Goal: Task Accomplishment & Management: Manage account settings

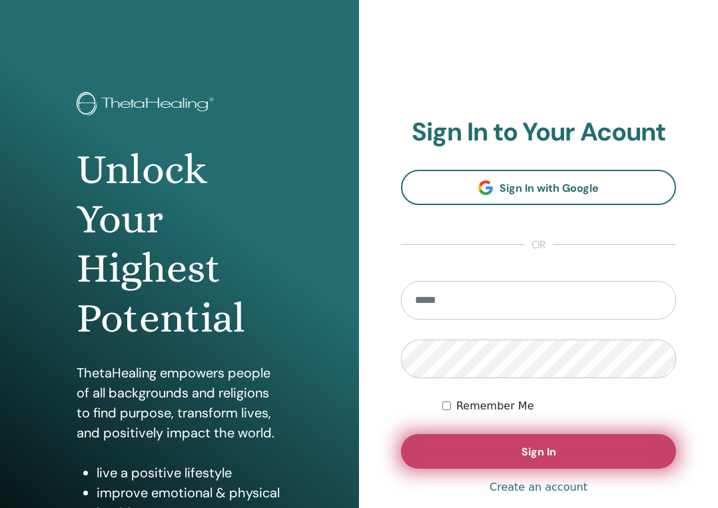
type input "**********"
click at [511, 449] on button "Sign In" at bounding box center [538, 451] width 275 height 35
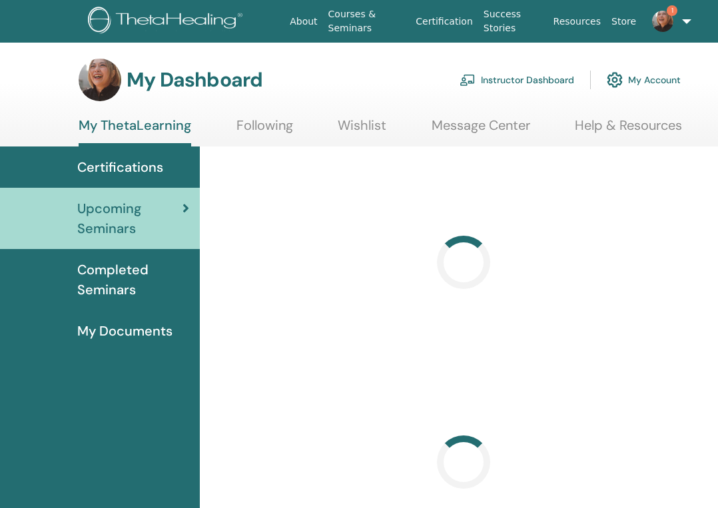
scroll to position [0, 81]
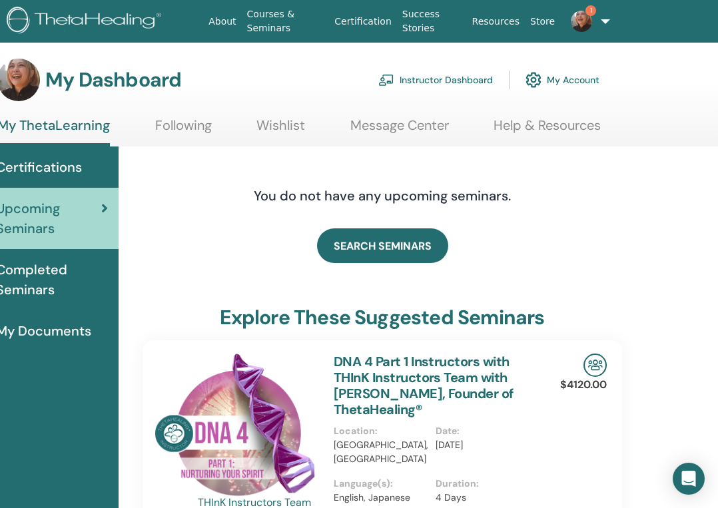
click at [577, 19] on img at bounding box center [581, 21] width 21 height 21
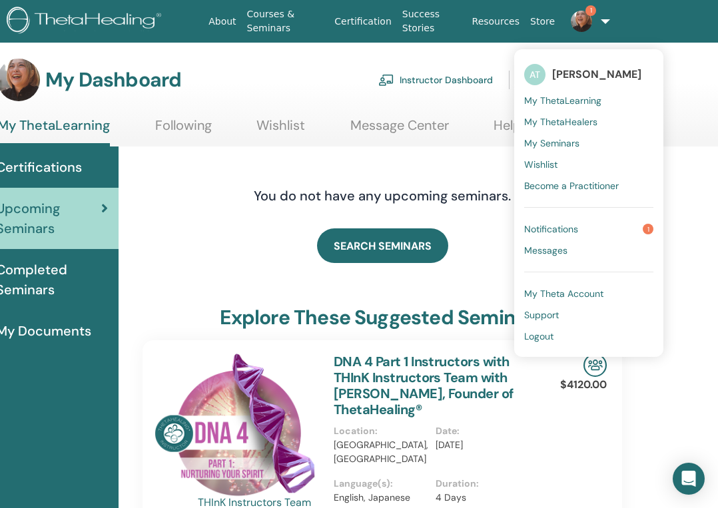
click at [543, 226] on span "Notifications" at bounding box center [551, 229] width 54 height 12
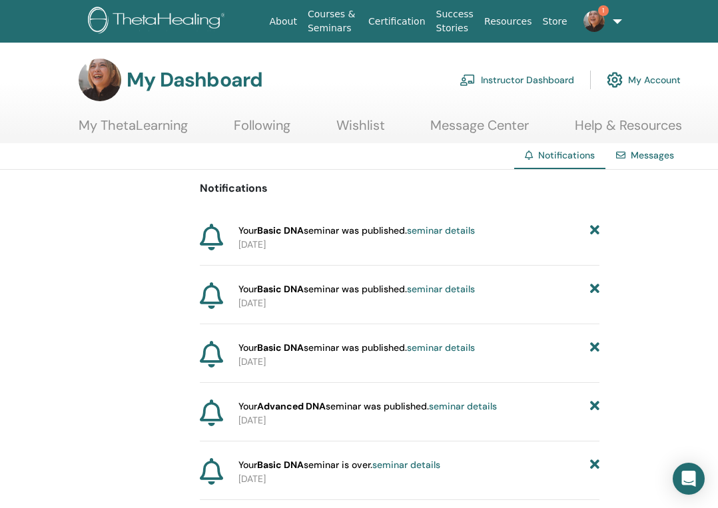
click at [486, 78] on link "Instructor Dashboard" at bounding box center [516, 79] width 115 height 29
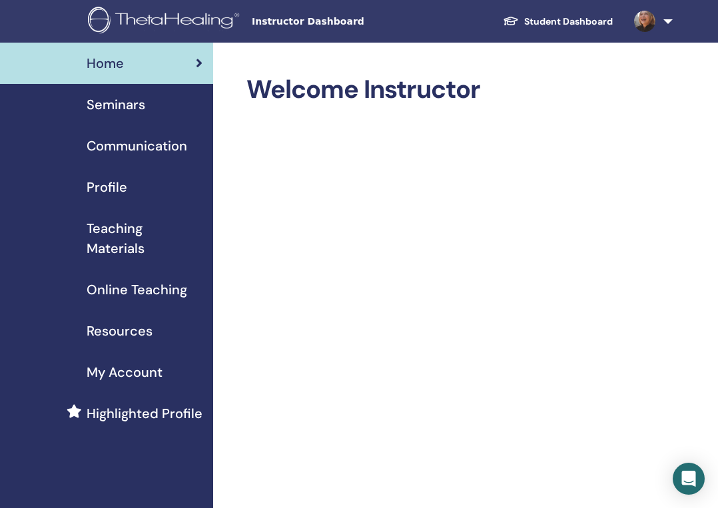
click at [123, 114] on span "Seminars" at bounding box center [116, 105] width 59 height 20
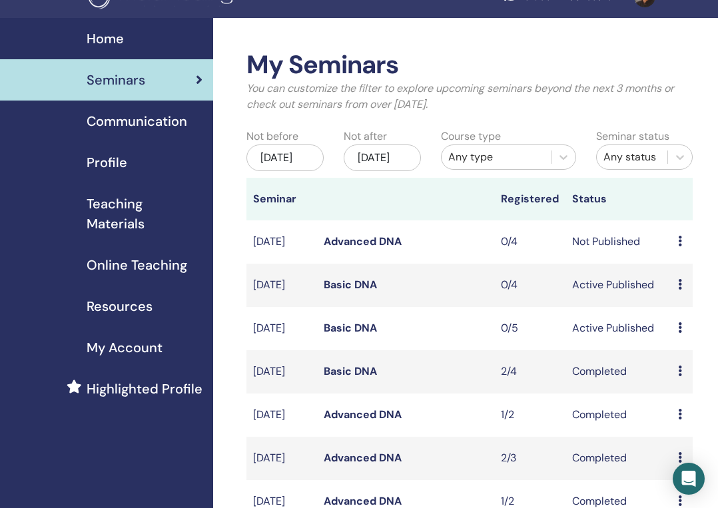
scroll to position [32, 0]
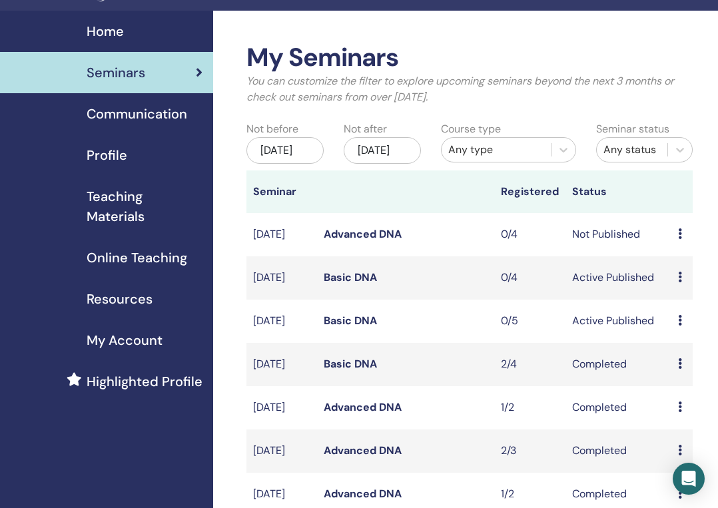
click at [354, 241] on link "Advanced DNA" at bounding box center [363, 234] width 78 height 14
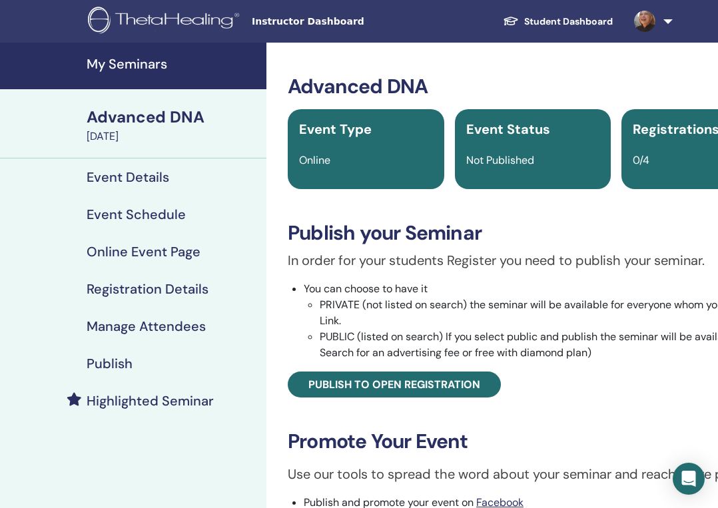
click at [148, 174] on h4 "Event Details" at bounding box center [128, 177] width 83 height 16
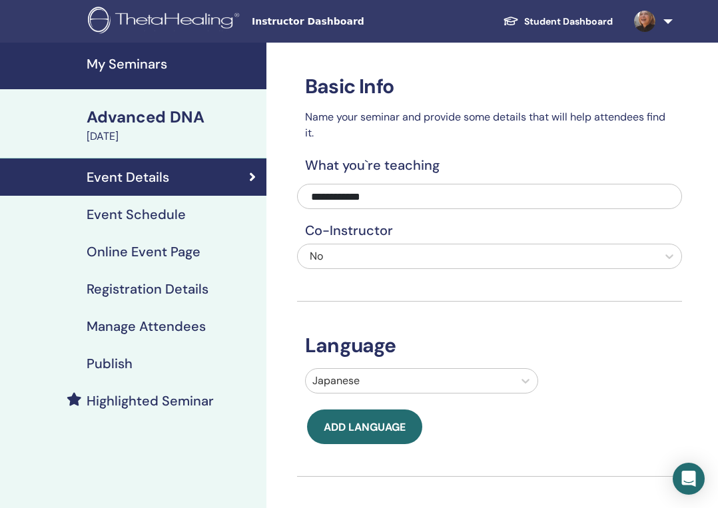
click at [125, 218] on h4 "Event Schedule" at bounding box center [136, 214] width 99 height 16
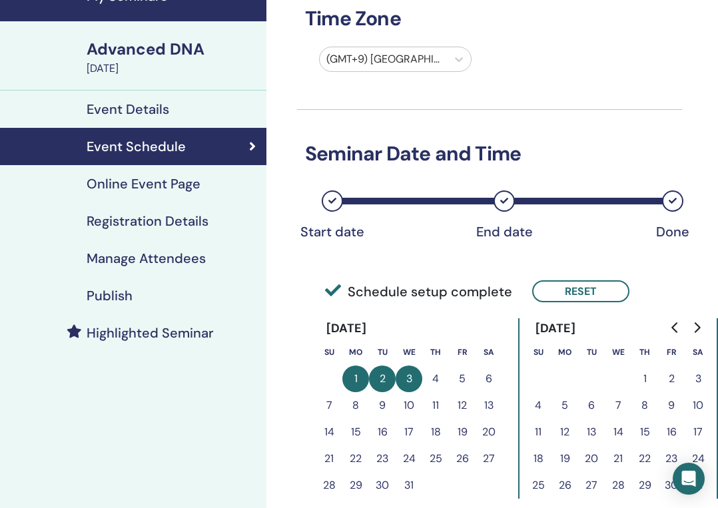
scroll to position [74, 0]
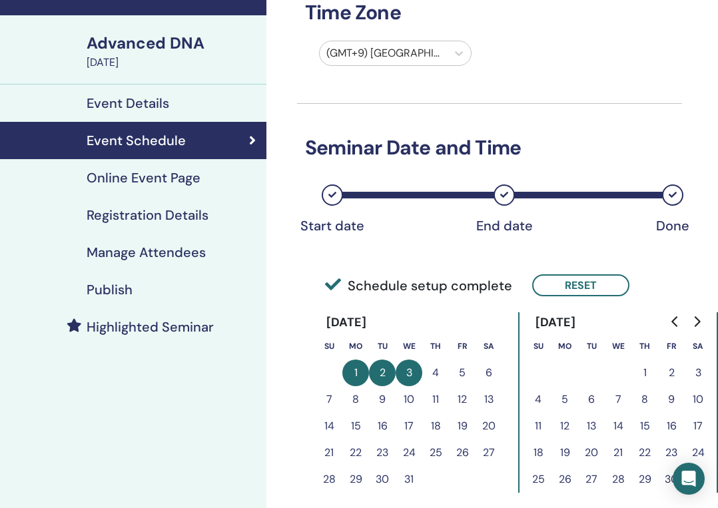
click at [154, 184] on h4 "Online Event Page" at bounding box center [144, 178] width 114 height 16
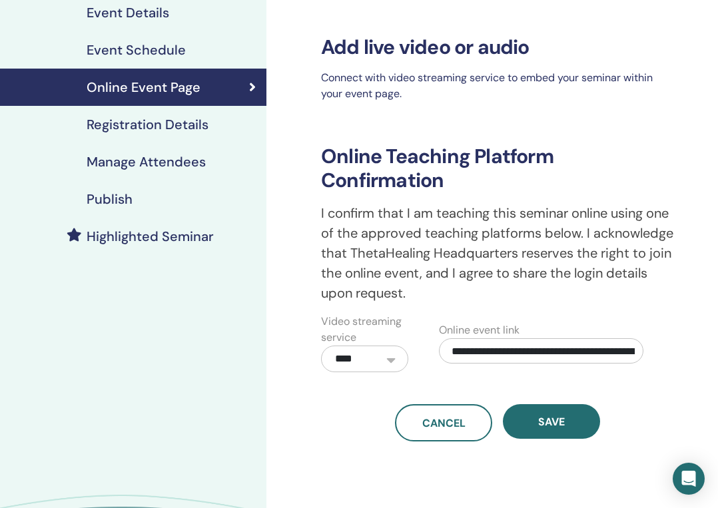
scroll to position [162, 0]
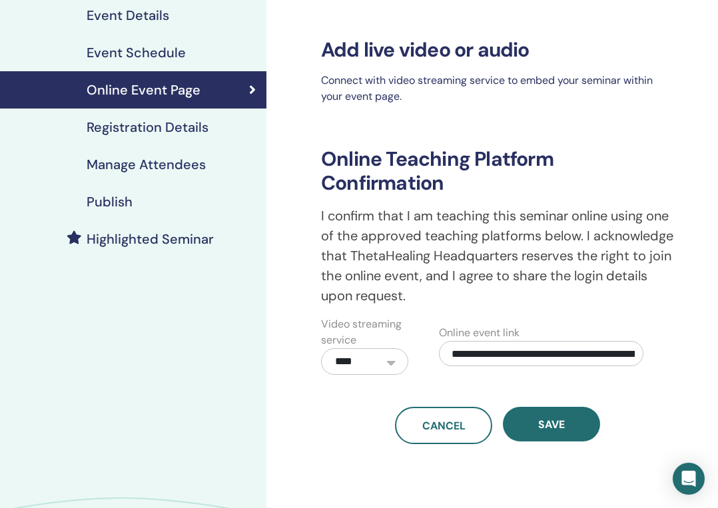
click at [166, 133] on h4 "Registration Details" at bounding box center [148, 127] width 122 height 16
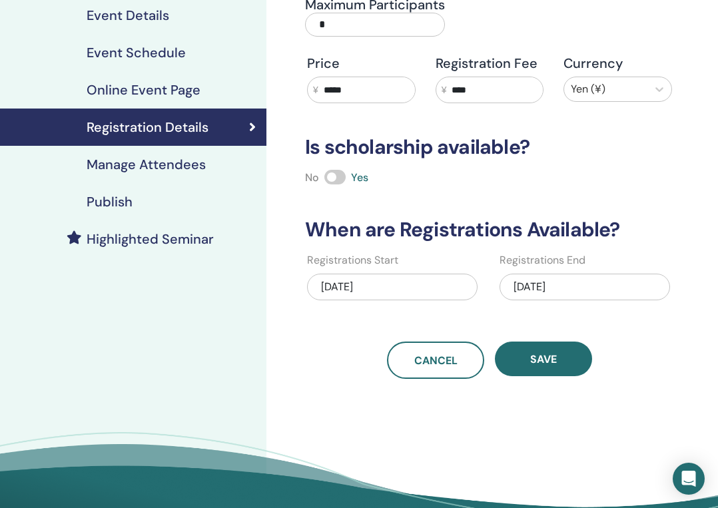
click at [115, 199] on h4 "Publish" at bounding box center [110, 202] width 46 height 16
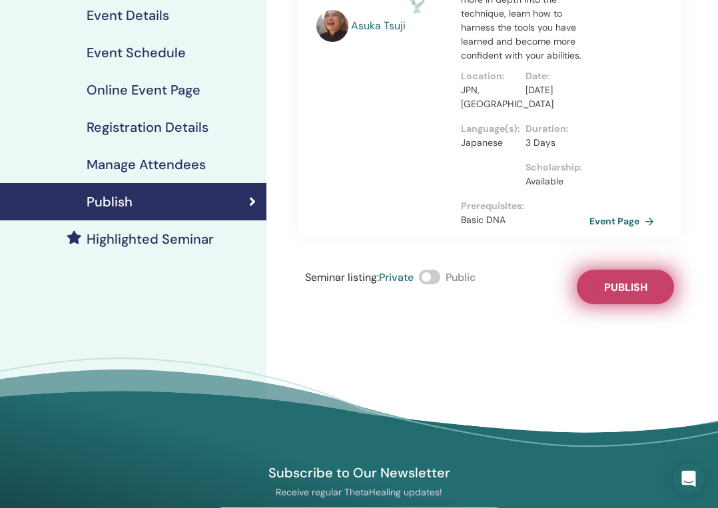
click at [599, 286] on button "Publish" at bounding box center [625, 287] width 97 height 35
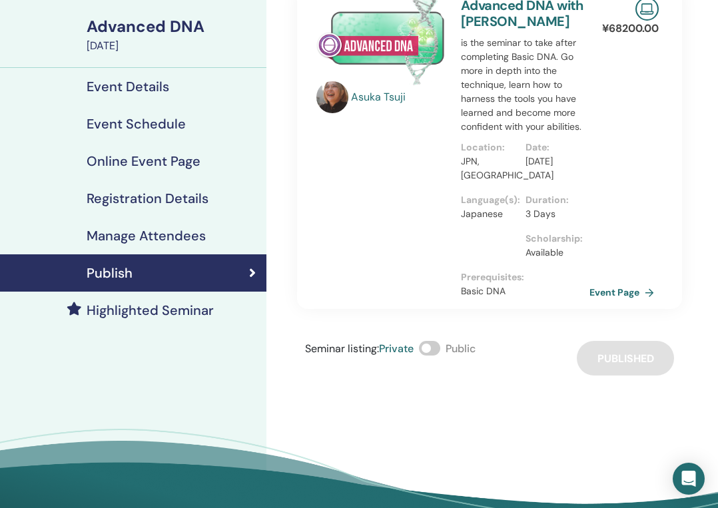
scroll to position [95, 0]
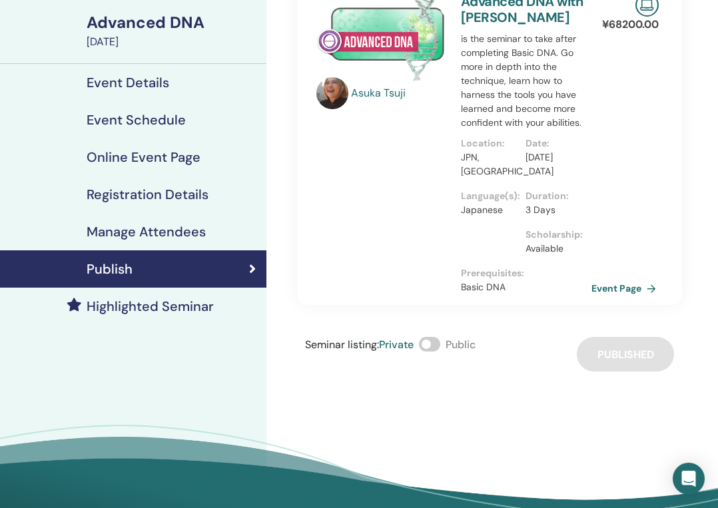
click at [629, 284] on link "Event Page" at bounding box center [626, 288] width 70 height 20
